Goal: Transaction & Acquisition: Purchase product/service

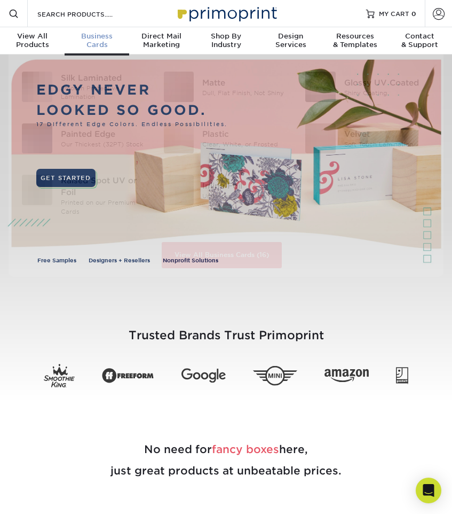
click at [100, 40] on span "Business" at bounding box center [97, 36] width 65 height 9
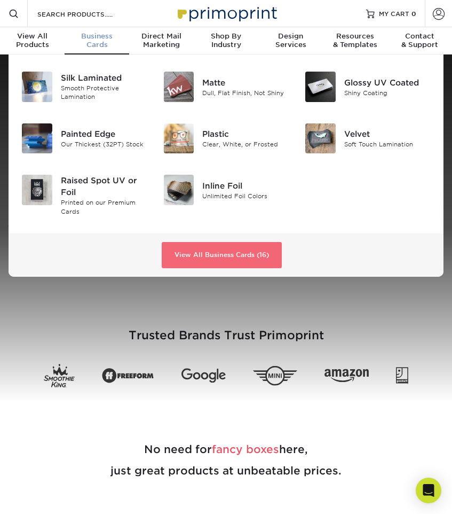
click at [198, 253] on link "View All Business Cards (16)" at bounding box center [222, 255] width 120 height 27
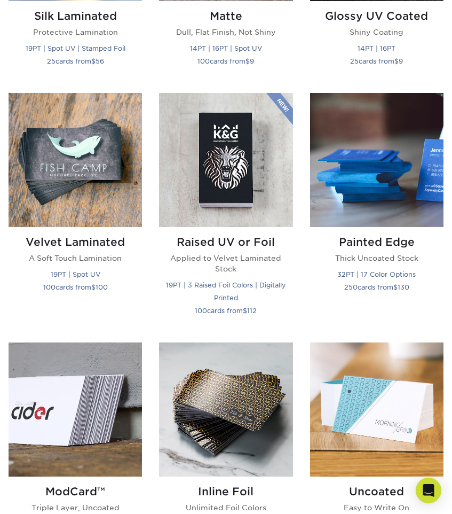
scroll to position [656, 0]
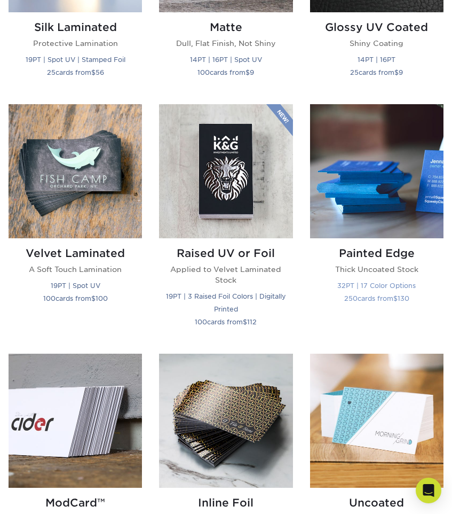
click at [379, 174] on img at bounding box center [377, 171] width 134 height 134
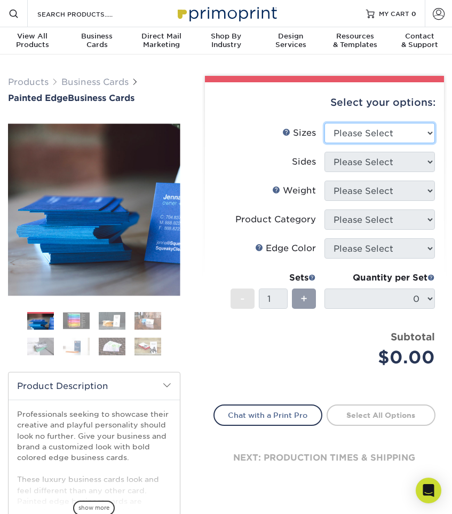
click at [385, 135] on select "Please Select 2" x 3.5" - Standard 2.125" x 3.375" - European 2.5" x 2.5" - Squ…" at bounding box center [380, 133] width 111 height 20
select select "2.12x3.38"
click at [325, 123] on select "Please Select 2" x 3.5" - Standard 2.125" x 3.375" - European 2.5" x 2.5" - Squ…" at bounding box center [380, 133] width 111 height 20
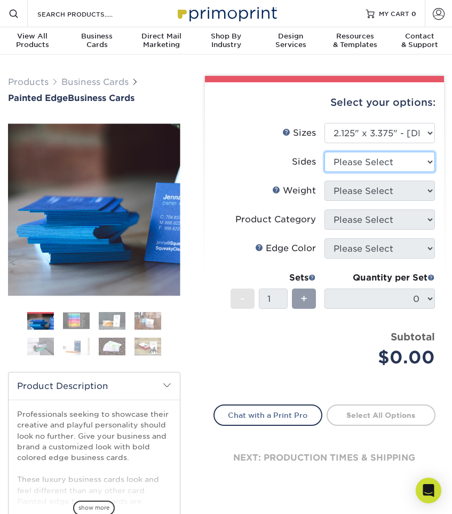
click at [378, 163] on select "Please Select Print Both Sides Print Front Only" at bounding box center [380, 162] width 111 height 20
select select "13abbda7-1d64-4f25-8bb2-c179b224825d"
click at [325, 152] on select "Please Select Print Both Sides Print Front Only" at bounding box center [380, 162] width 111 height 20
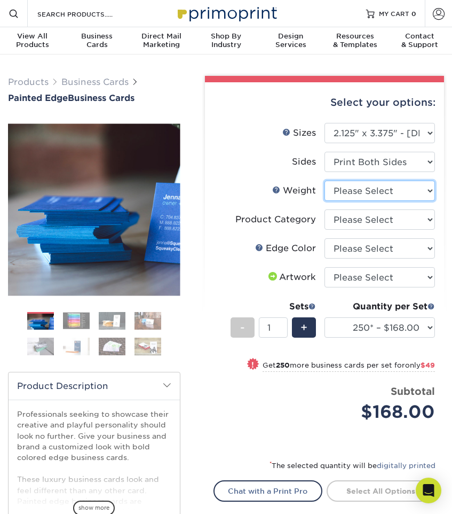
click at [366, 189] on select "Please Select 32PTUC" at bounding box center [380, 191] width 111 height 20
select select "32PTUC"
click at [325, 181] on select "Please Select 32PTUC" at bounding box center [380, 191] width 111 height 20
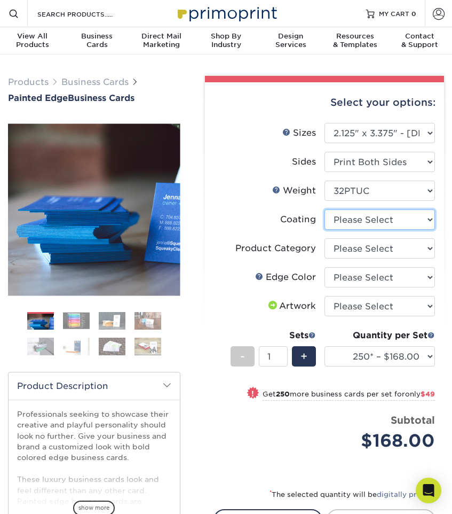
click at [364, 215] on select at bounding box center [380, 219] width 111 height 20
click at [325, 209] on select at bounding box center [380, 219] width 111 height 20
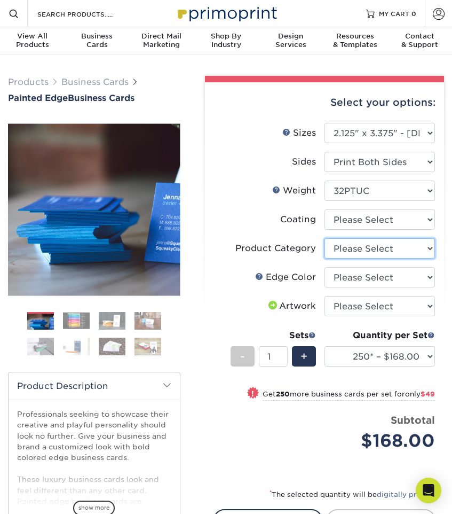
click at [359, 245] on select "Please Select Business Cards" at bounding box center [380, 248] width 111 height 20
select select "3b5148f1-0588-4f88-a218-97bcfdce65c1"
click at [325, 238] on select "Please Select Business Cards" at bounding box center [380, 248] width 111 height 20
click at [357, 277] on select "Please Select Charcoal Black Brown Blue Pearlescent Blue Pearlescent Gold Pearl…" at bounding box center [380, 277] width 111 height 20
select select "1ae850e6-61c5-45b7-a71d-f488378c5a25"
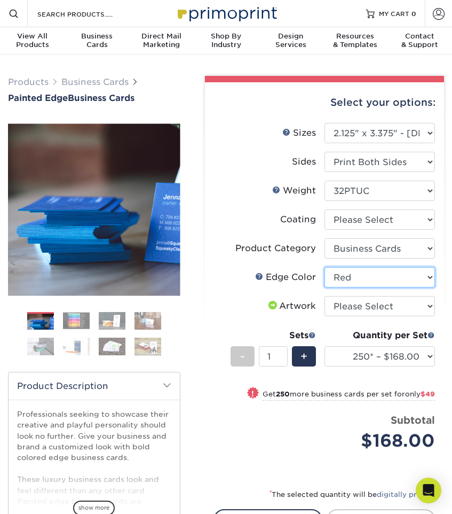
click at [325, 267] on select "Please Select Charcoal Black Brown Blue Pearlescent Blue Pearlescent Gold Pearl…" at bounding box center [380, 277] width 111 height 20
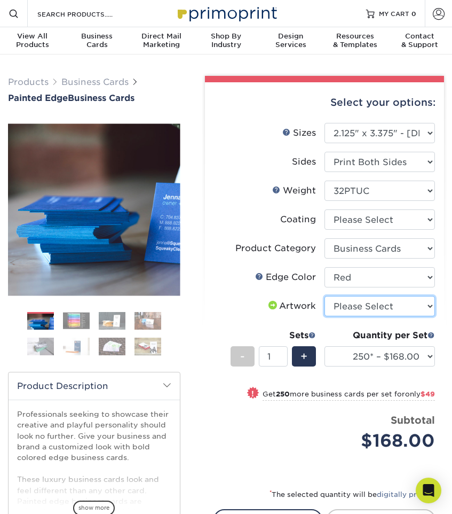
click at [355, 309] on select "Please Select I will upload files I need a design - $100" at bounding box center [380, 306] width 111 height 20
select select "upload"
click at [325, 296] on select "Please Select I will upload files I need a design - $100" at bounding box center [380, 306] width 111 height 20
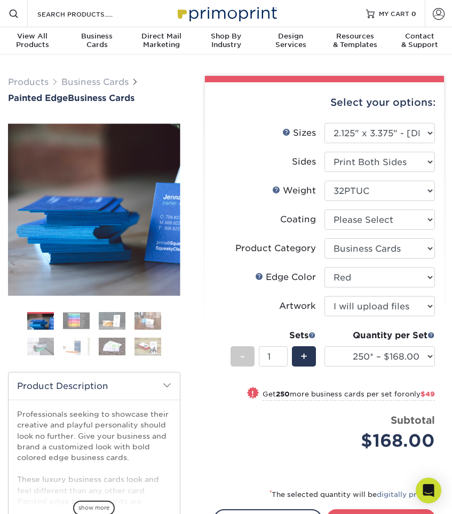
click at [38, 346] on img at bounding box center [40, 346] width 27 height 19
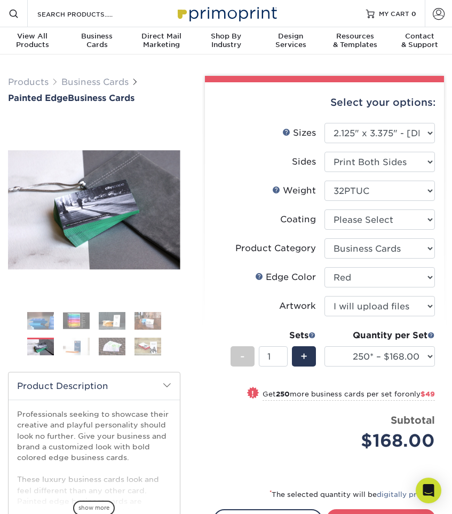
click at [74, 347] on img at bounding box center [76, 346] width 27 height 19
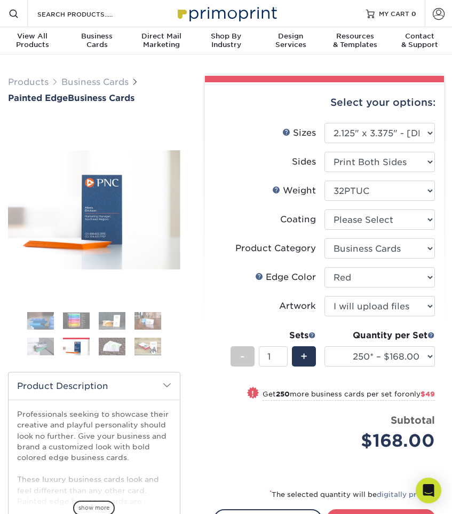
click at [113, 341] on img at bounding box center [112, 346] width 27 height 19
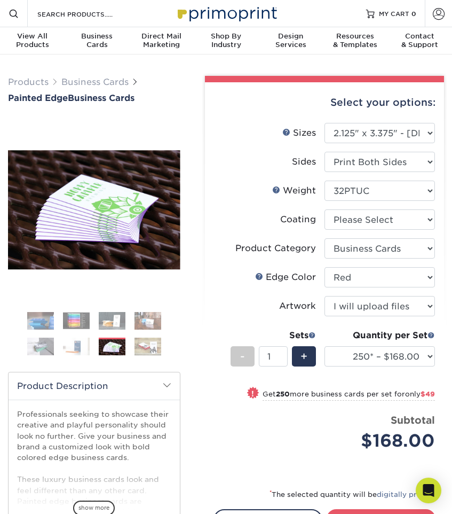
click at [154, 349] on img at bounding box center [148, 346] width 27 height 19
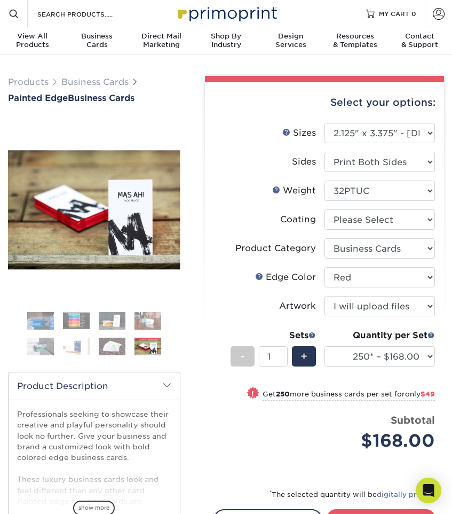
click at [149, 322] on img at bounding box center [148, 320] width 27 height 19
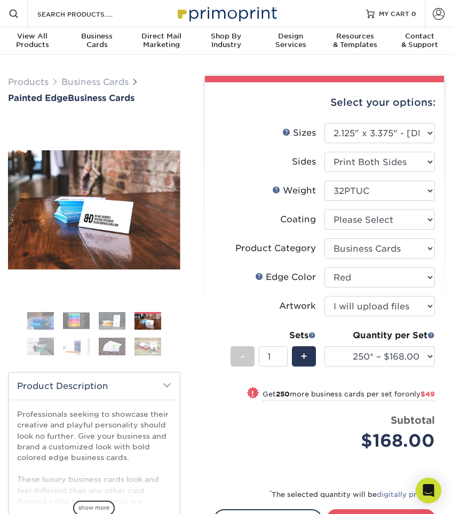
click at [120, 319] on img at bounding box center [112, 320] width 27 height 19
